Goal: Task Accomplishment & Management: Manage account settings

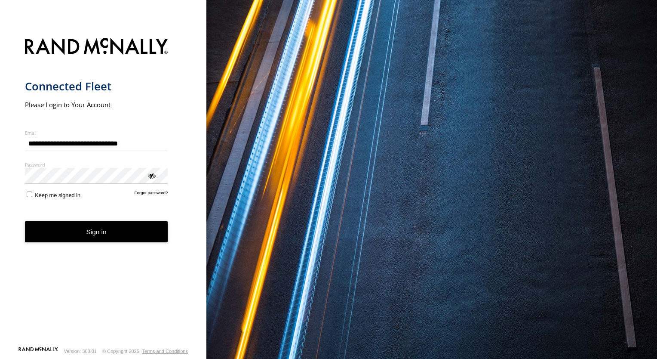
type input "**********"
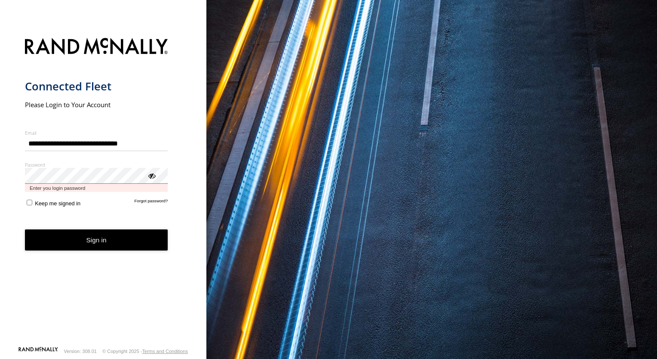
click at [25, 229] on button "Sign in" at bounding box center [96, 239] width 143 height 21
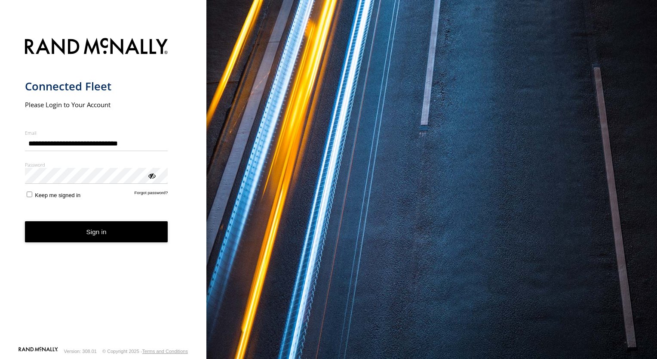
click at [74, 231] on button "Sign in" at bounding box center [96, 231] width 143 height 21
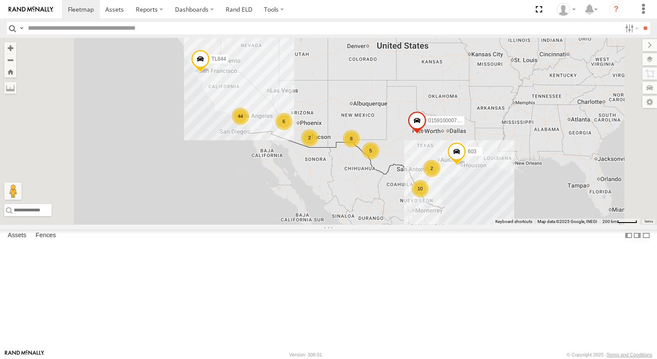
click at [379, 159] on div "5" at bounding box center [370, 150] width 17 height 17
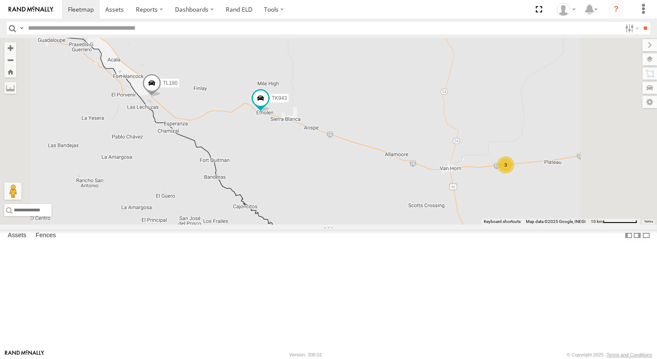
click at [515, 173] on div "3" at bounding box center [505, 164] width 17 height 17
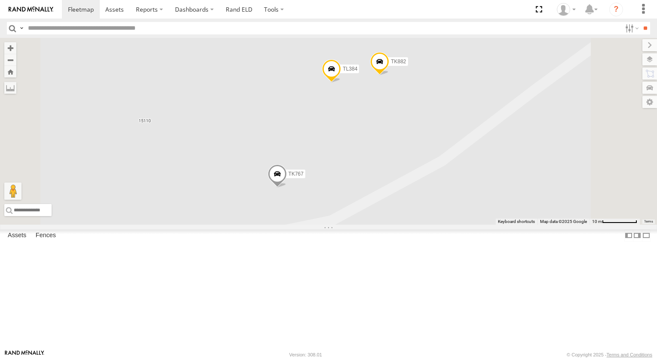
scroll to position [129, 0]
click at [0, 0] on div "TK#490" at bounding box center [0, 0] width 0 height 0
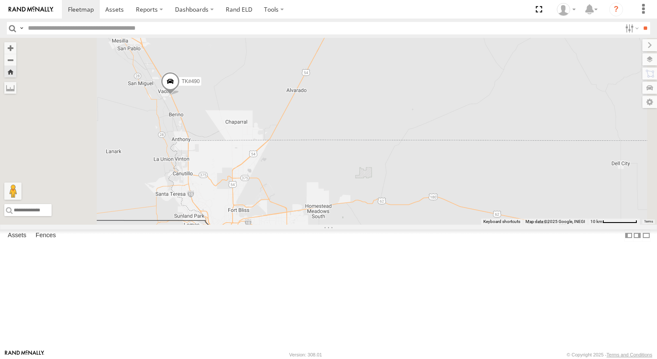
drag, startPoint x: 326, startPoint y: 102, endPoint x: 412, endPoint y: 103, distance: 85.6
click at [376, 103] on div "TK#490" at bounding box center [328, 131] width 657 height 187
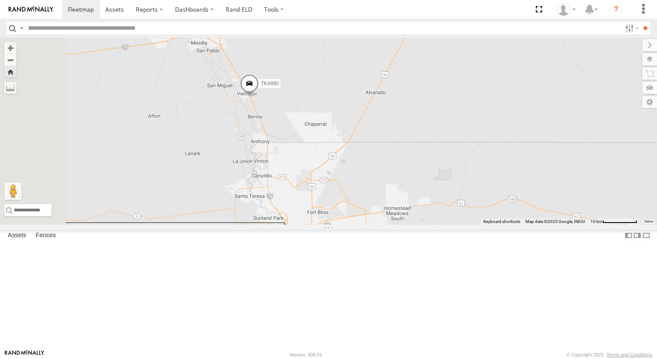
drag, startPoint x: 412, startPoint y: 103, endPoint x: 419, endPoint y: 103, distance: 6.9
click at [419, 103] on div "TK#490" at bounding box center [328, 131] width 657 height 187
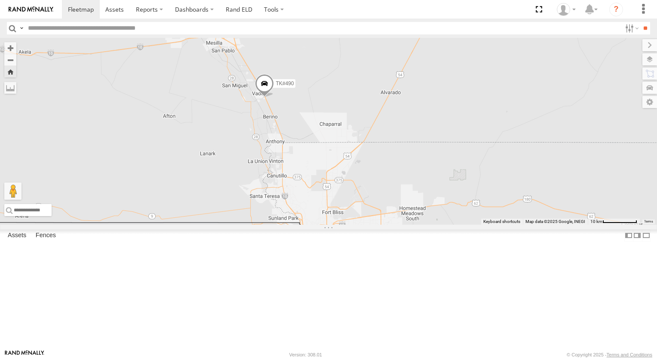
click at [294, 86] on span "TK#490" at bounding box center [285, 83] width 18 height 6
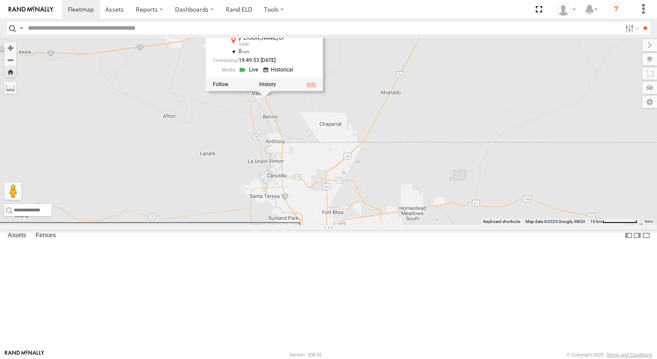
click at [316, 87] on link at bounding box center [311, 84] width 9 height 6
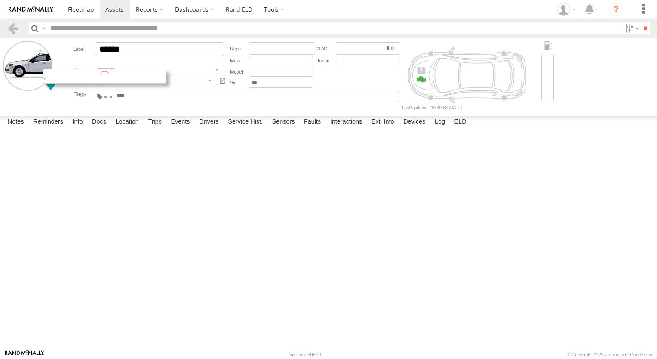
click at [61, 77] on div at bounding box center [105, 76] width 124 height 15
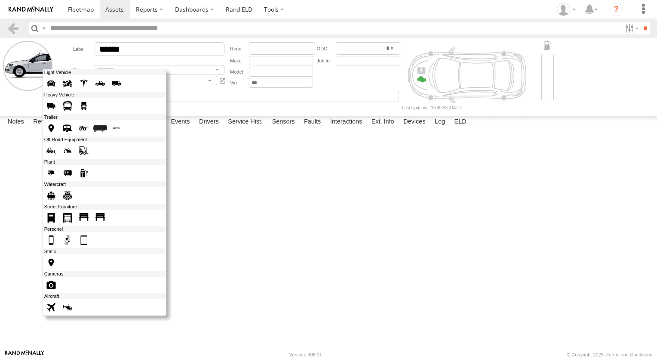
click at [83, 106] on span at bounding box center [84, 106] width 14 height 14
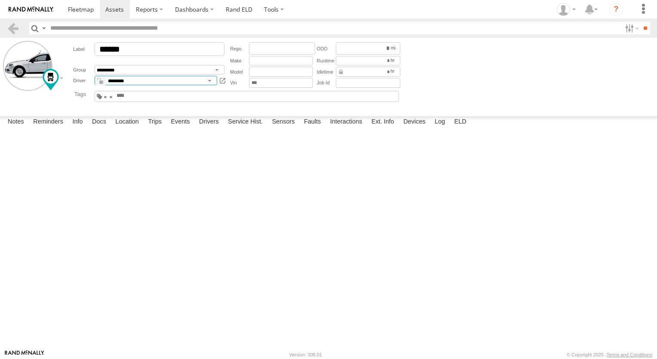
click at [208, 80] on select "**********" at bounding box center [156, 80] width 123 height 9
select select "*****"
click at [95, 76] on select "**********" at bounding box center [156, 80] width 123 height 9
click at [38, 64] on label at bounding box center [27, 65] width 49 height 49
click at [0, 0] on label "Choose file to Upload" at bounding box center [0, 0] width 0 height 0
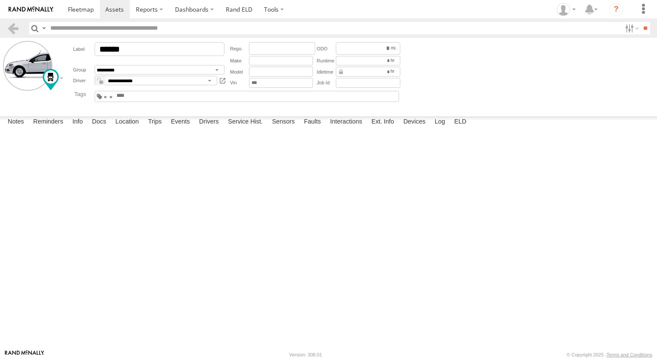
click at [0, 0] on input "file" at bounding box center [0, 0] width 0 height 0
click at [0, 0] on label "Close" at bounding box center [0, 0] width 0 height 0
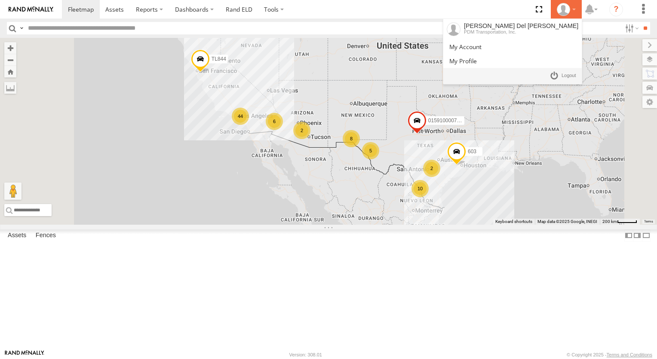
click at [570, 7] on icon at bounding box center [563, 9] width 13 height 13
click at [572, 77] on span at bounding box center [569, 75] width 15 height 9
